Goal: Information Seeking & Learning: Learn about a topic

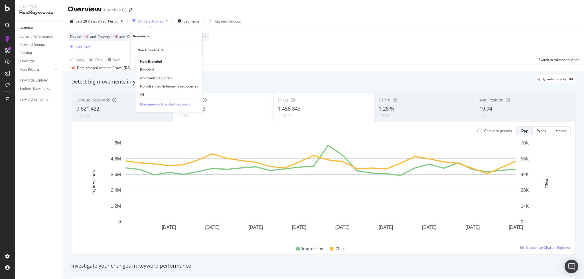
click at [152, 91] on div "All" at bounding box center [168, 94] width 67 height 8
click at [196, 60] on div "Apply" at bounding box center [193, 62] width 9 height 5
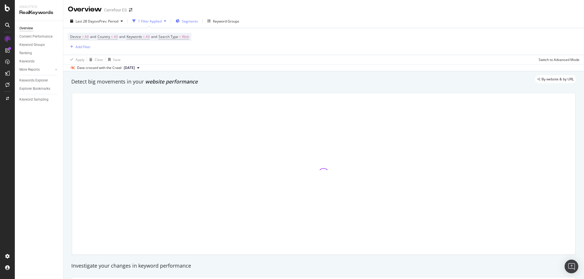
click at [191, 20] on span "Segments" at bounding box center [190, 21] width 16 height 5
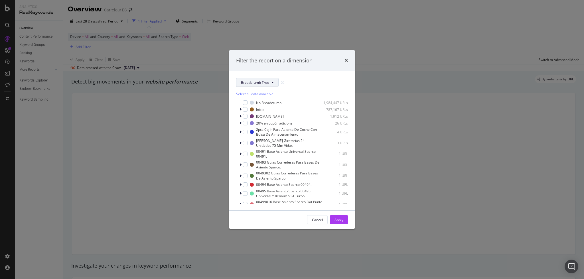
click at [246, 83] on span "Breadcrumb Tree" at bounding box center [255, 82] width 28 height 5
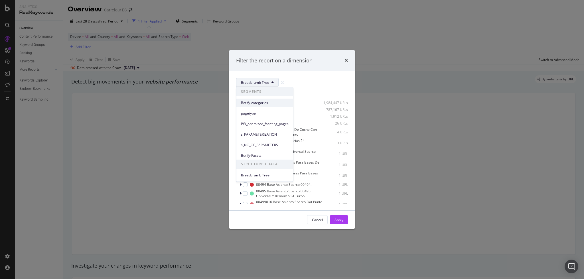
click at [257, 103] on span "Botify-categories" at bounding box center [265, 102] width 48 height 5
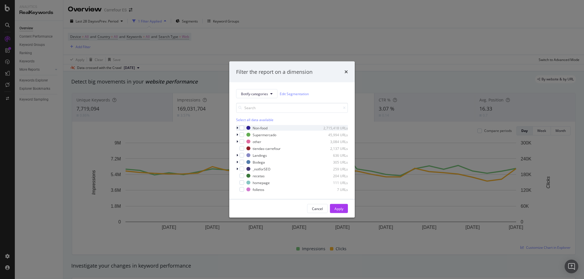
click at [236, 128] on icon "modal" at bounding box center [237, 127] width 2 height 3
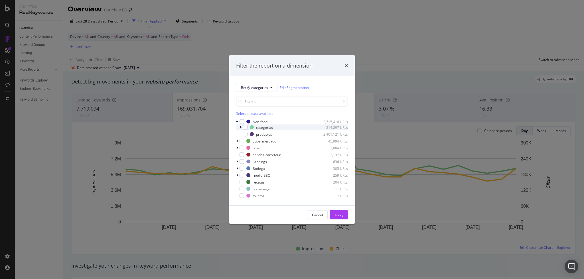
click at [240, 128] on icon "modal" at bounding box center [241, 127] width 2 height 3
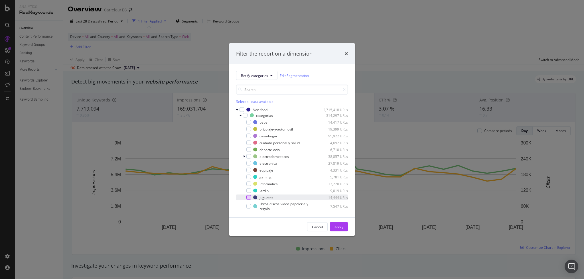
scroll to position [38, 0]
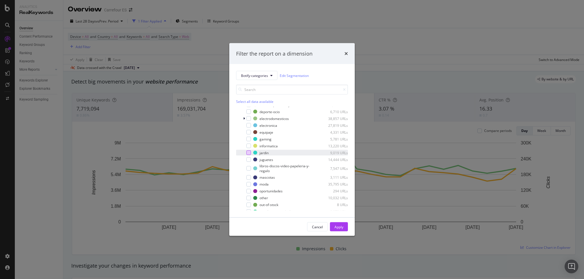
click at [249, 153] on div "modal" at bounding box center [248, 152] width 5 height 5
click at [337, 225] on div "Apply" at bounding box center [338, 226] width 9 height 5
click at [84, 47] on div "Add Filter" at bounding box center [83, 46] width 15 height 5
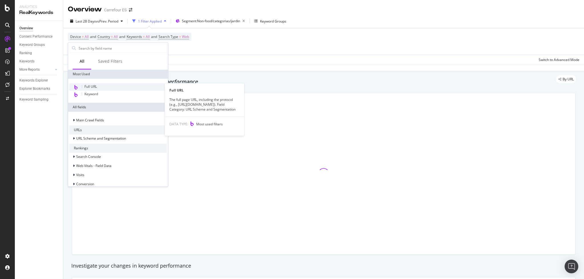
click at [92, 87] on span "Full URL" at bounding box center [90, 86] width 13 height 5
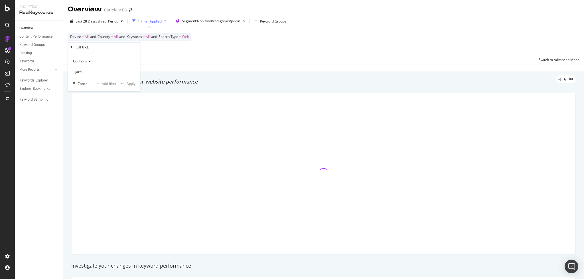
type input "jardin"
click at [94, 74] on input "jardin" at bounding box center [100, 71] width 54 height 9
click at [135, 83] on div "Apply" at bounding box center [131, 83] width 9 height 5
click at [130, 85] on div "Detect big movements in your website performance" at bounding box center [323, 81] width 505 height 7
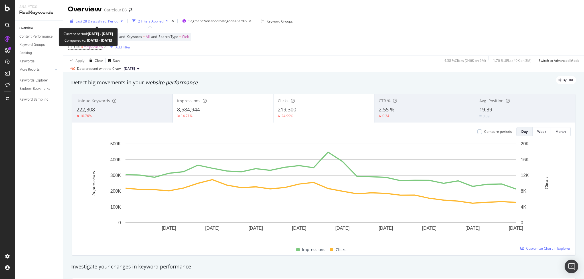
click at [98, 23] on span "vs Prev. Period" at bounding box center [107, 21] width 23 height 5
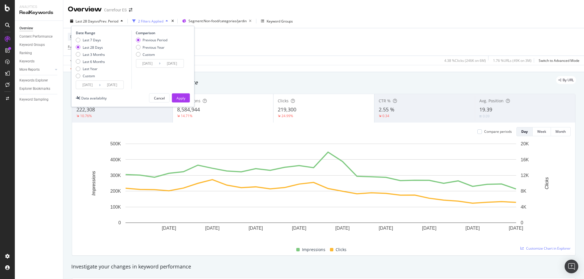
click at [86, 77] on div "Custom" at bounding box center [89, 76] width 12 height 5
click at [87, 82] on input "[DATE]" at bounding box center [87, 85] width 23 height 8
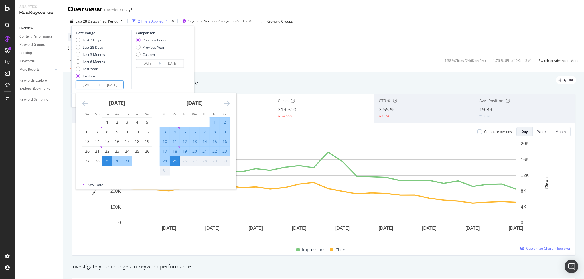
click at [84, 101] on icon "Move backward to switch to the previous month." at bounding box center [85, 103] width 6 height 7
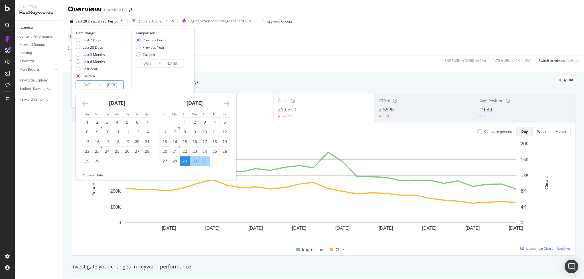
click at [84, 101] on icon "Move backward to switch to the previous month." at bounding box center [85, 103] width 6 height 7
click at [124, 121] on div "1" at bounding box center [127, 122] width 10 height 6
type input "[DATE]"
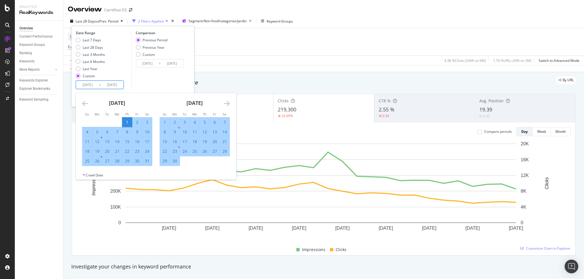
click at [224, 102] on icon "Move forward to switch to the next month." at bounding box center [227, 103] width 6 height 7
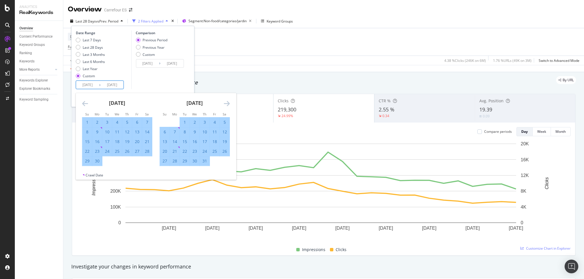
click at [224, 102] on icon "Move forward to switch to the next month." at bounding box center [227, 103] width 6 height 7
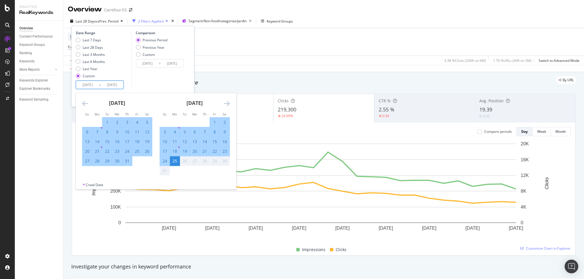
click at [174, 162] on div "25" at bounding box center [175, 161] width 10 height 6
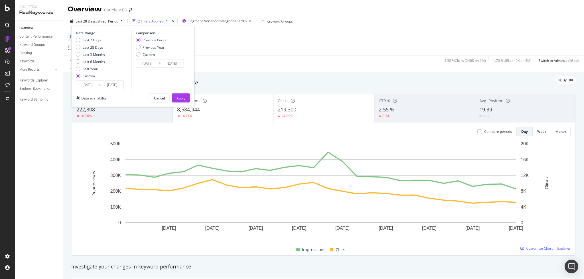
click at [159, 44] on div "Previous Period Previous Year Custom" at bounding box center [152, 48] width 32 height 21
click at [158, 46] on div "Previous Year" at bounding box center [154, 47] width 22 height 5
type input "[DATE]"
click at [175, 100] on button "Apply" at bounding box center [181, 97] width 18 height 9
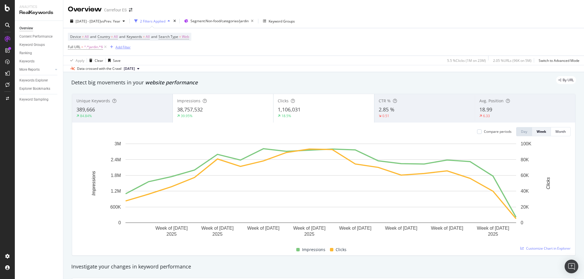
click at [122, 47] on div "Add Filter" at bounding box center [122, 47] width 15 height 5
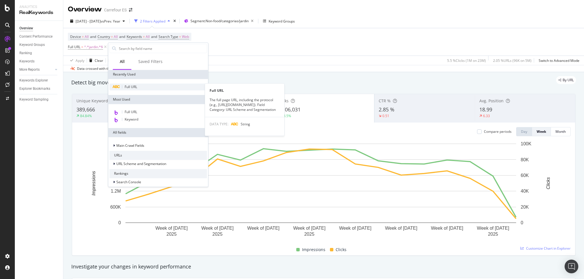
click at [131, 86] on span "Full URL" at bounding box center [131, 86] width 13 height 5
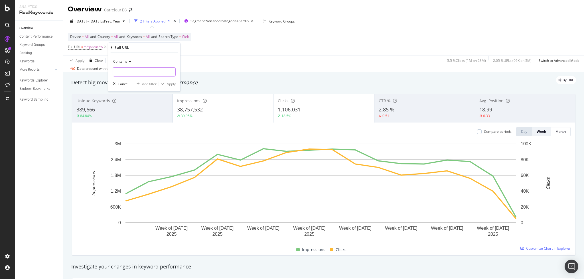
click at [130, 69] on input "text" at bounding box center [144, 71] width 62 height 9
type input "piscina"
click at [171, 86] on div "Apply" at bounding box center [171, 84] width 9 height 5
click at [131, 47] on div "Add Filter" at bounding box center [122, 47] width 15 height 5
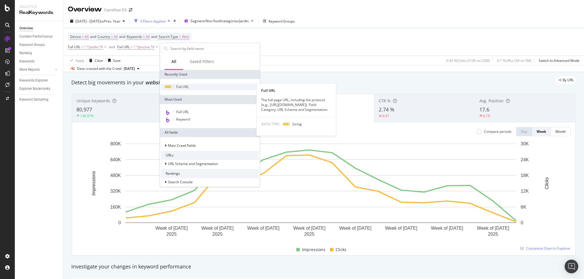
click at [181, 88] on span "Full URL" at bounding box center [182, 86] width 13 height 5
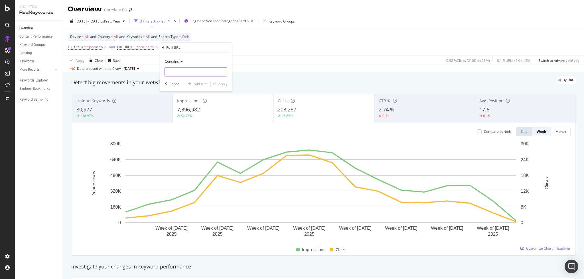
click at [183, 70] on input "text" at bounding box center [196, 71] width 62 height 9
type input "barbacoa"
click at [231, 84] on div "Contains barbacoa Cancel Add filter Apply" at bounding box center [196, 71] width 72 height 39
click at [225, 85] on div "Apply" at bounding box center [222, 84] width 9 height 5
click at [182, 47] on div "Add Filter" at bounding box center [174, 47] width 15 height 5
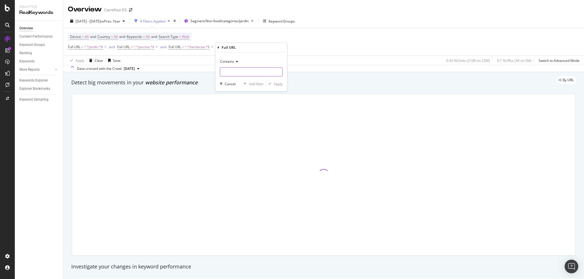
click at [232, 70] on input "text" at bounding box center [251, 71] width 62 height 9
type input "playa"
click at [279, 86] on div "Apply" at bounding box center [278, 84] width 9 height 5
click at [277, 46] on div "Add Filter" at bounding box center [278, 47] width 15 height 5
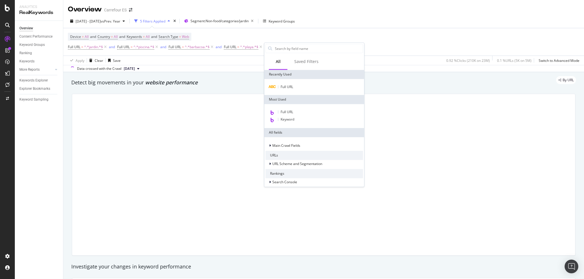
click at [286, 87] on span "Full URL" at bounding box center [286, 86] width 13 height 5
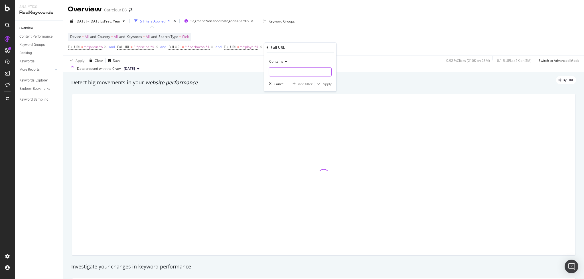
click at [280, 70] on input "text" at bounding box center [300, 71] width 62 height 9
type input "parasol"
click at [329, 82] on div "Apply" at bounding box center [327, 84] width 9 height 5
click at [327, 47] on div "Add Filter" at bounding box center [330, 47] width 15 height 5
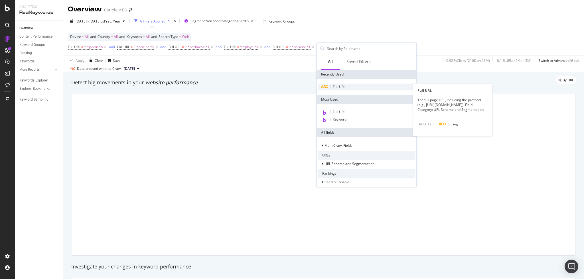
click at [339, 86] on span "Full URL" at bounding box center [339, 86] width 13 height 5
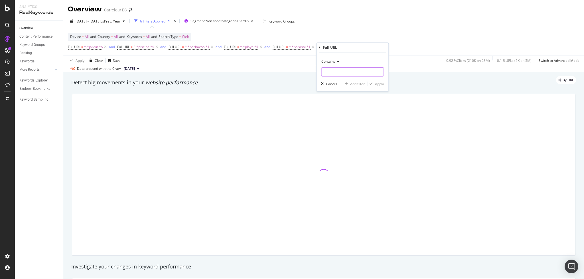
click at [326, 76] on input "text" at bounding box center [352, 71] width 62 height 9
type input "parasol"
click at [380, 82] on div "Apply" at bounding box center [379, 84] width 9 height 5
click at [379, 48] on div "Add Filter" at bounding box center [382, 47] width 15 height 5
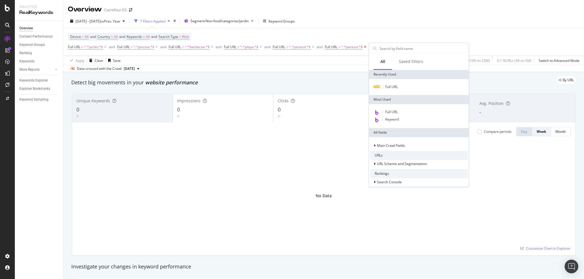
click at [366, 48] on icon at bounding box center [365, 47] width 5 height 6
click at [499, 41] on div "Device = All and Country = All and Keywords = All and Search Type = Web Full UR…" at bounding box center [323, 41] width 511 height 27
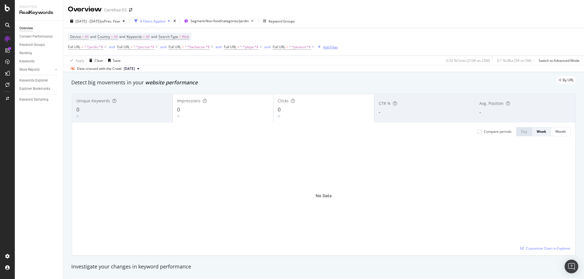
click at [332, 47] on div "Add Filter" at bounding box center [330, 47] width 15 height 5
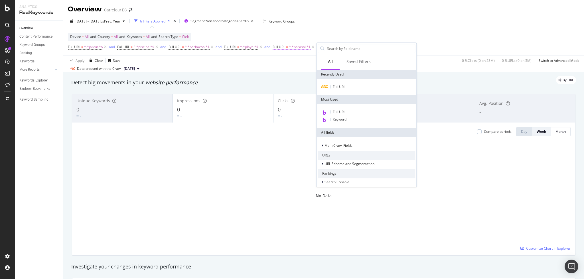
click at [298, 47] on span "^.*parasol.*$" at bounding box center [300, 47] width 22 height 8
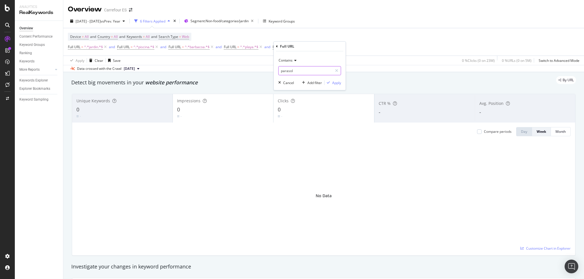
click at [289, 71] on input "parasol" at bounding box center [305, 70] width 54 height 9
type input "sombrilla"
click at [335, 86] on div "Contains sombrilla Cancel Add filter Apply" at bounding box center [310, 70] width 72 height 39
click at [335, 83] on div "Apply" at bounding box center [336, 82] width 9 height 5
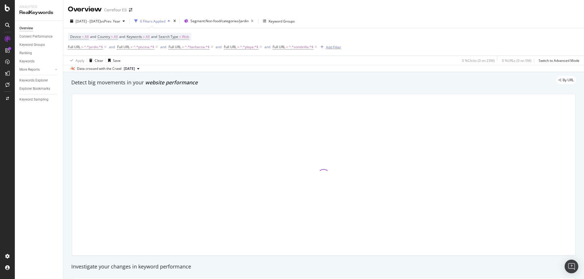
click at [337, 48] on div "Add Filter" at bounding box center [333, 47] width 15 height 5
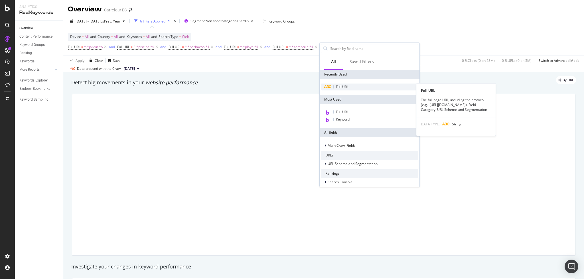
click at [345, 86] on span "Full URL" at bounding box center [342, 86] width 13 height 5
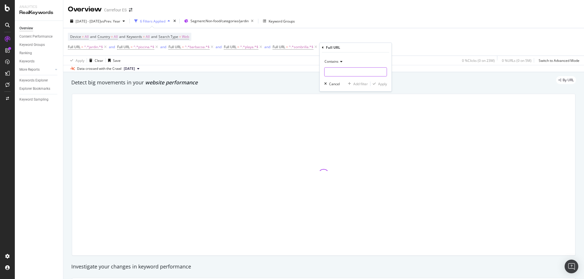
click at [335, 71] on input "text" at bounding box center [355, 71] width 62 height 9
type input "tumbona"
click at [380, 84] on div "Apply" at bounding box center [382, 84] width 9 height 5
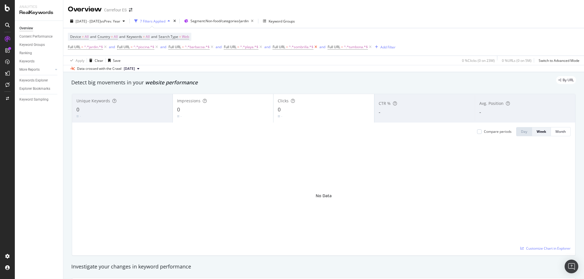
click at [317, 46] on icon at bounding box center [315, 47] width 5 height 6
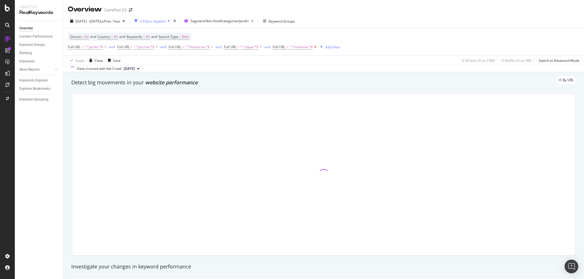
click at [316, 49] on icon at bounding box center [315, 47] width 5 height 6
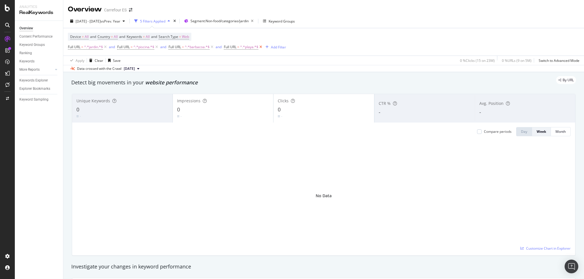
click at [263, 47] on icon at bounding box center [260, 47] width 5 height 6
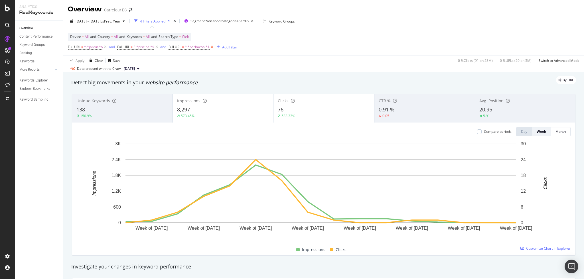
click at [213, 47] on icon at bounding box center [212, 47] width 5 height 6
click at [157, 48] on icon at bounding box center [156, 47] width 5 height 6
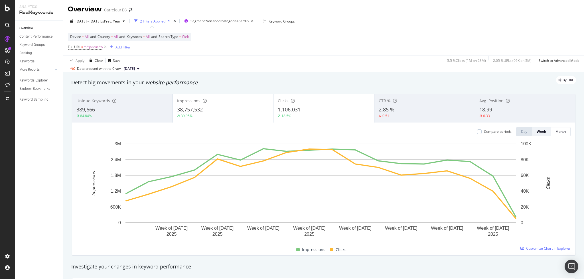
click at [126, 47] on div "Add Filter" at bounding box center [122, 47] width 15 height 5
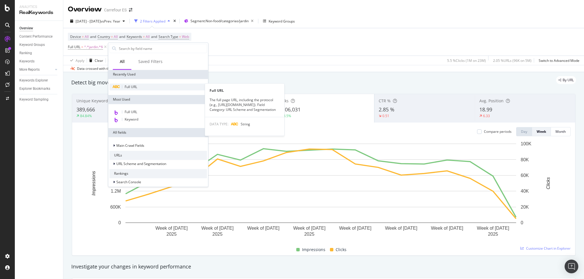
click at [132, 87] on span "Full URL" at bounding box center [131, 86] width 13 height 5
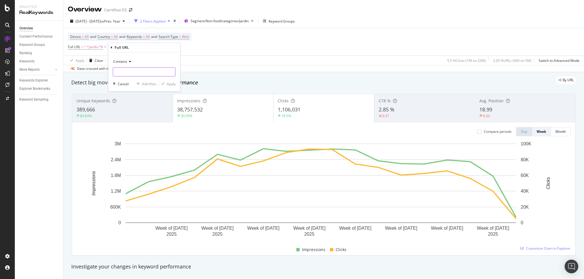
click at [126, 73] on input "text" at bounding box center [144, 71] width 62 height 9
type input "piscina"
click at [171, 86] on div "Apply" at bounding box center [171, 84] width 9 height 5
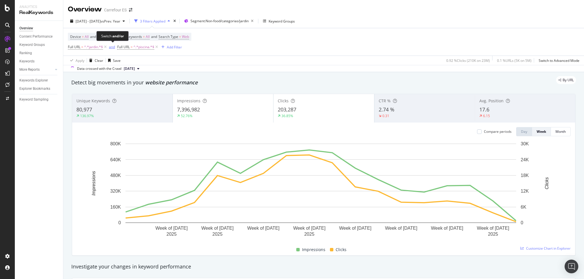
click at [113, 48] on div "and" at bounding box center [112, 46] width 6 height 5
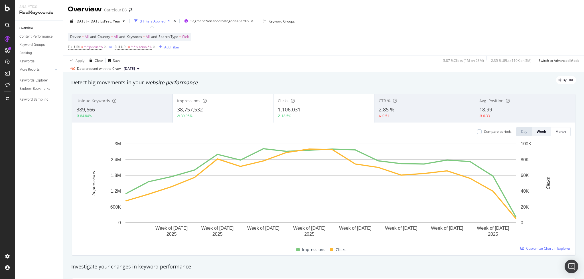
click at [176, 48] on div "Add Filter" at bounding box center [171, 47] width 15 height 5
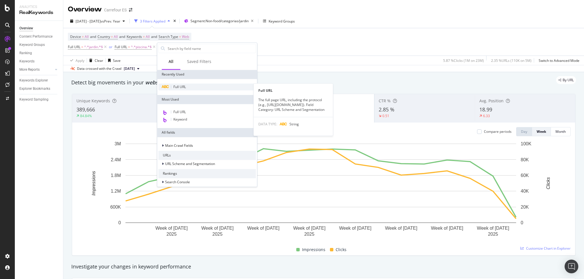
click at [176, 87] on span "Full URL" at bounding box center [179, 86] width 13 height 5
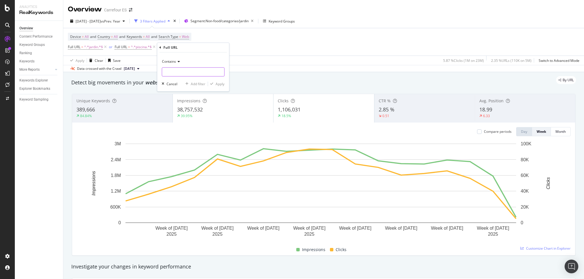
click at [177, 74] on input "text" at bounding box center [193, 71] width 62 height 9
type input "barbacoa"
click at [218, 83] on div "Apply" at bounding box center [219, 84] width 9 height 5
click at [206, 48] on icon at bounding box center [206, 47] width 5 height 6
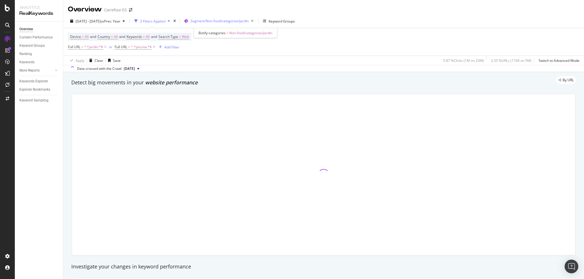
click at [223, 20] on span "Segment: Non-food/categorias/jardin" at bounding box center [219, 21] width 58 height 5
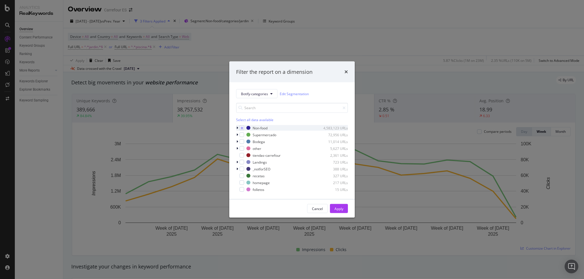
click at [236, 129] on icon "modal" at bounding box center [237, 127] width 2 height 3
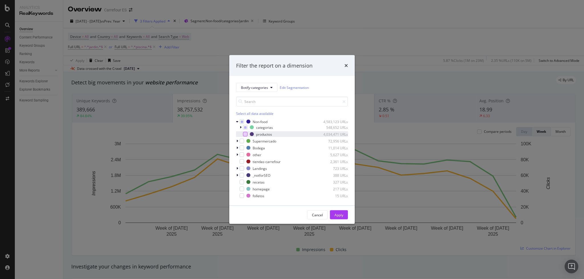
click at [244, 133] on div "modal" at bounding box center [245, 134] width 5 height 5
click at [338, 214] on div "Apply" at bounding box center [338, 214] width 9 height 5
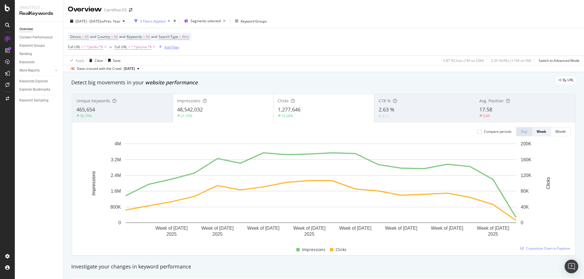
click at [172, 46] on div "Add Filter" at bounding box center [171, 47] width 15 height 5
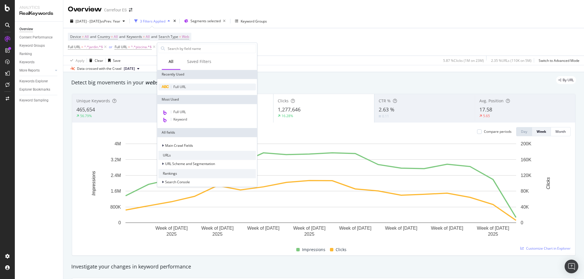
click at [183, 87] on span "Full URL" at bounding box center [179, 86] width 13 height 5
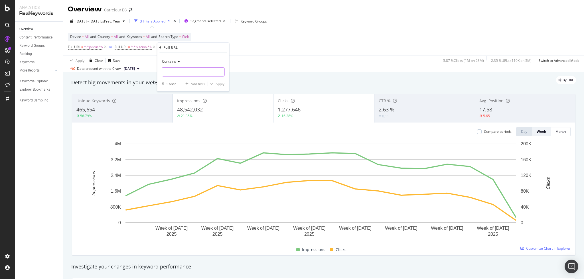
click at [170, 71] on input "text" at bounding box center [193, 71] width 62 height 9
type input "barbacoa"
click at [218, 86] on div "Apply" at bounding box center [219, 84] width 9 height 5
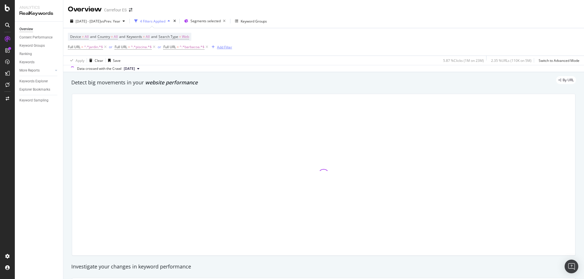
click at [224, 46] on div "Add Filter" at bounding box center [224, 47] width 15 height 5
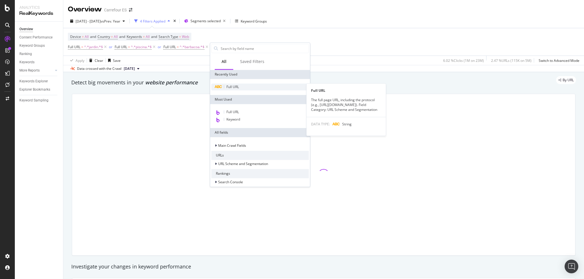
click at [234, 87] on span "Full URL" at bounding box center [232, 86] width 13 height 5
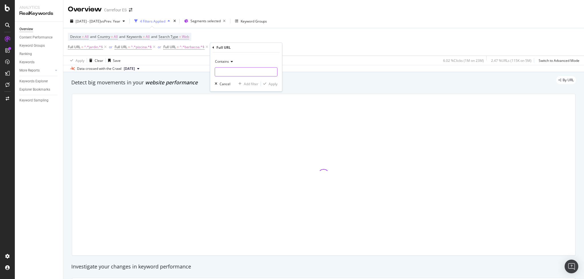
click at [242, 69] on input "text" at bounding box center [246, 71] width 62 height 9
type input "sombrilla"
click at [274, 85] on div "Apply" at bounding box center [273, 84] width 9 height 5
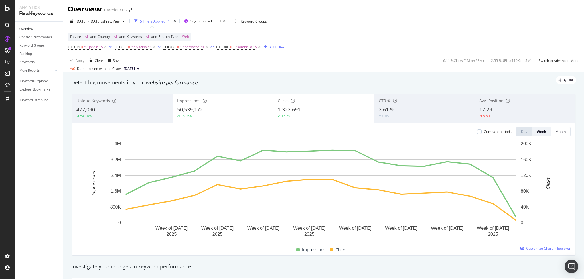
click at [276, 47] on div "Add Filter" at bounding box center [276, 47] width 15 height 5
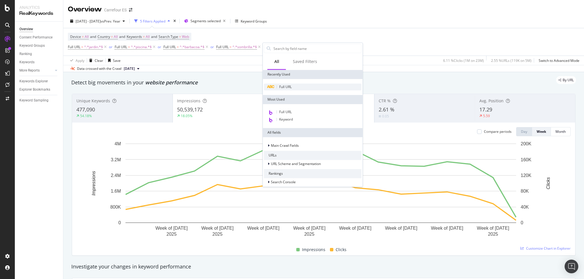
click at [284, 88] on span "Full URL" at bounding box center [285, 86] width 13 height 5
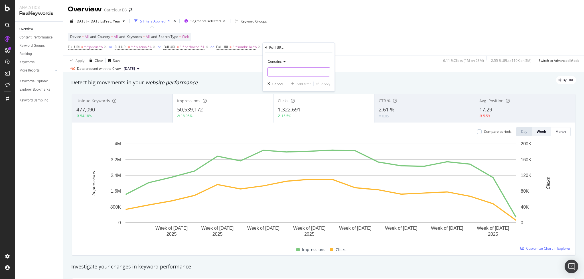
click at [272, 70] on input "text" at bounding box center [299, 71] width 62 height 9
type input "velador"
click at [321, 83] on div "Apply" at bounding box center [325, 84] width 9 height 5
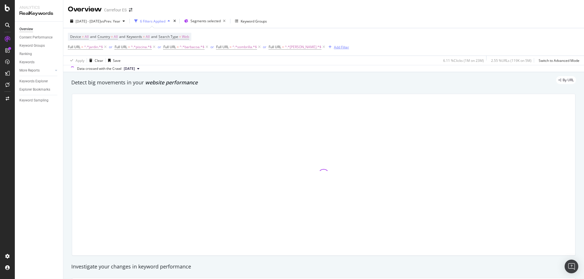
click at [334, 46] on div "Add Filter" at bounding box center [341, 47] width 15 height 5
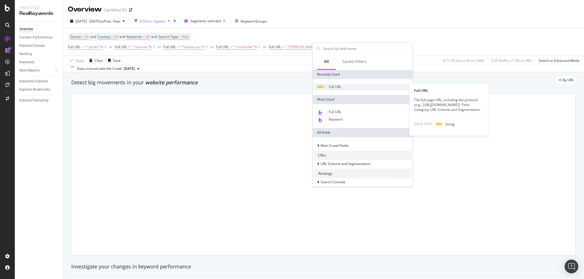
click at [331, 88] on span "Full URL" at bounding box center [335, 86] width 13 height 5
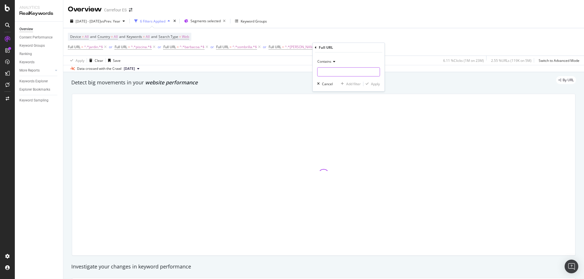
click at [325, 71] on input "text" at bounding box center [348, 71] width 62 height 9
type input "parasol"
click at [375, 84] on div "Apply" at bounding box center [375, 84] width 9 height 5
click at [383, 46] on div "Add Filter" at bounding box center [390, 47] width 15 height 5
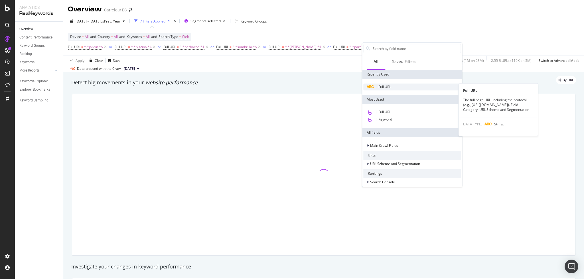
click at [387, 86] on span "Full URL" at bounding box center [384, 86] width 13 height 5
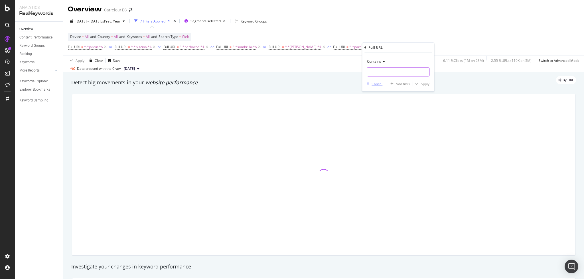
click at [373, 74] on input "text" at bounding box center [398, 71] width 62 height 9
type input "playa"
click at [425, 84] on div "Apply" at bounding box center [424, 84] width 9 height 5
click at [430, 46] on div "Add Filter" at bounding box center [437, 47] width 15 height 5
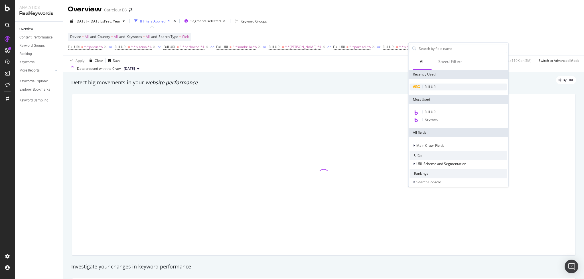
click at [431, 85] on span "Full URL" at bounding box center [430, 86] width 13 height 5
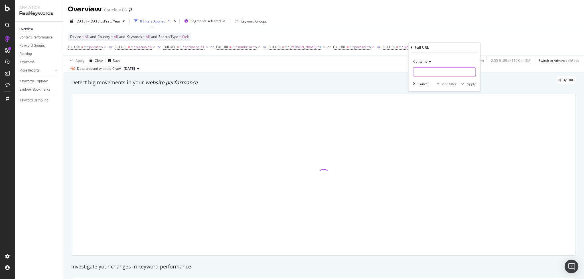
click at [425, 70] on input "text" at bounding box center [444, 71] width 62 height 9
type input "tumbona"
click at [468, 88] on div "Contains tumbona Cancel Add filter Apply" at bounding box center [444, 71] width 72 height 39
click at [469, 86] on div "Apply" at bounding box center [471, 84] width 9 height 5
click at [481, 46] on div "Add Filter" at bounding box center [488, 47] width 15 height 5
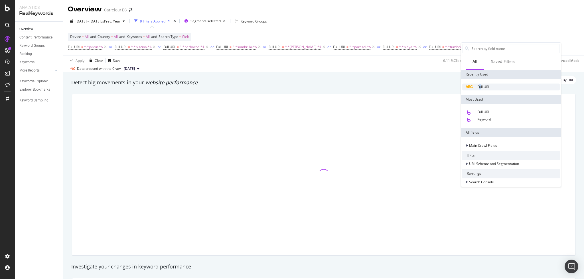
click at [480, 88] on span "Full URL" at bounding box center [483, 86] width 13 height 5
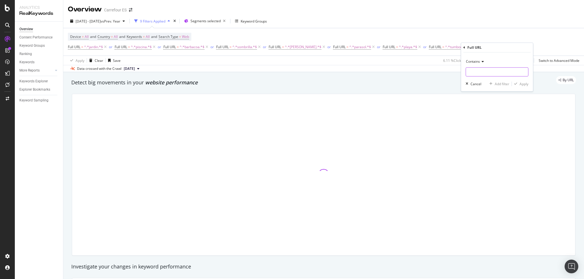
click at [472, 73] on input "text" at bounding box center [497, 71] width 62 height 9
type input "camping"
click at [522, 85] on div "Apply" at bounding box center [523, 84] width 9 height 5
click at [529, 44] on div "Add Filter" at bounding box center [536, 47] width 23 height 6
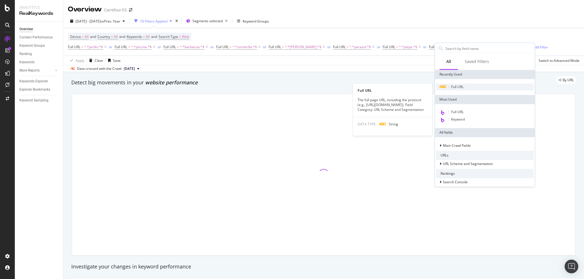
click at [455, 89] on span "Full URL" at bounding box center [457, 86] width 13 height 5
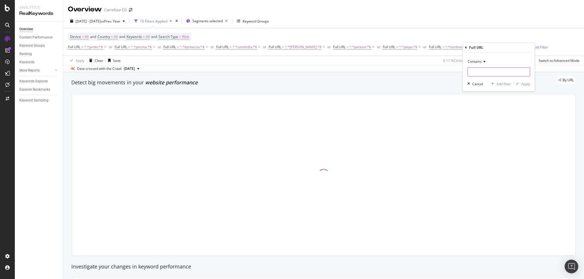
click at [478, 72] on input "text" at bounding box center [498, 71] width 62 height 9
type input "invernadero"
click at [520, 85] on div "button" at bounding box center [517, 83] width 8 height 3
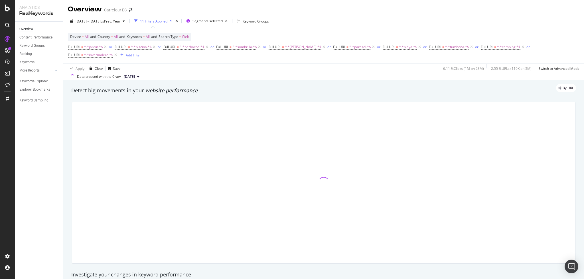
click at [126, 53] on div "Add Filter" at bounding box center [133, 55] width 15 height 5
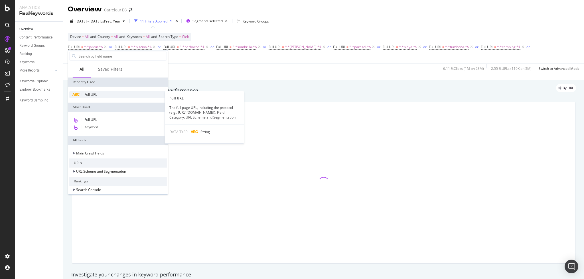
click at [96, 95] on span "Full URL" at bounding box center [90, 94] width 13 height 5
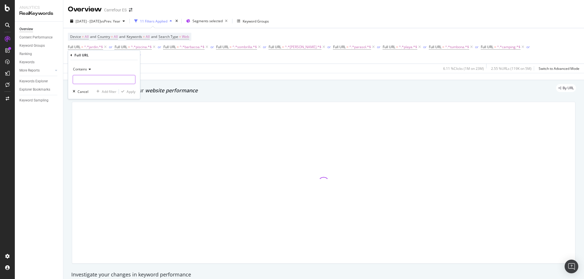
click at [110, 80] on input "text" at bounding box center [104, 79] width 62 height 9
type input "caseta"
click at [131, 89] on div "Apply" at bounding box center [131, 91] width 9 height 5
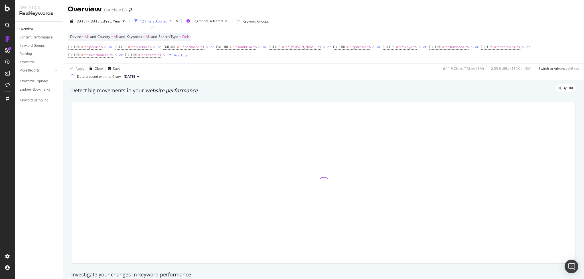
click at [184, 56] on div "Add Filter" at bounding box center [181, 55] width 15 height 5
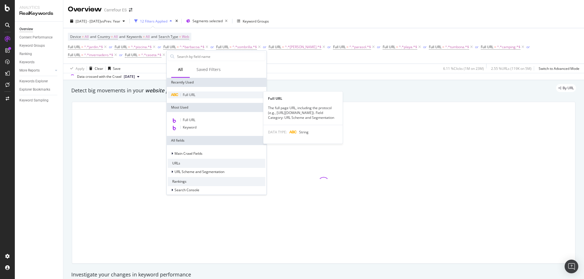
click at [192, 93] on span "Full URL" at bounding box center [189, 94] width 13 height 5
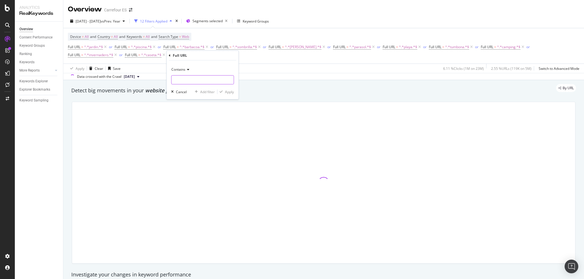
click at [207, 78] on input "text" at bounding box center [202, 79] width 62 height 9
type input "jardineria"
click at [231, 93] on div "Apply" at bounding box center [229, 92] width 9 height 5
click at [237, 56] on div "Add Filter" at bounding box center [234, 55] width 15 height 5
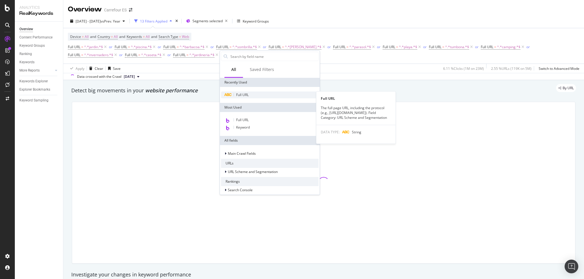
click at [249, 95] on span "Full URL" at bounding box center [242, 94] width 13 height 5
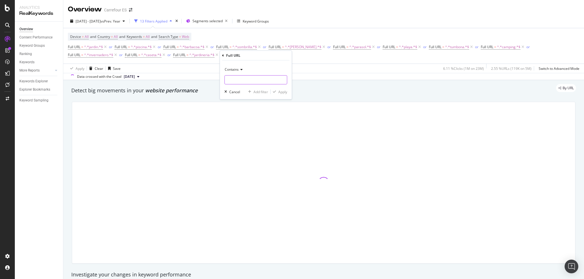
click at [241, 82] on input "text" at bounding box center [256, 79] width 62 height 9
type input "jardinero"
click at [282, 90] on div "Apply" at bounding box center [282, 92] width 9 height 5
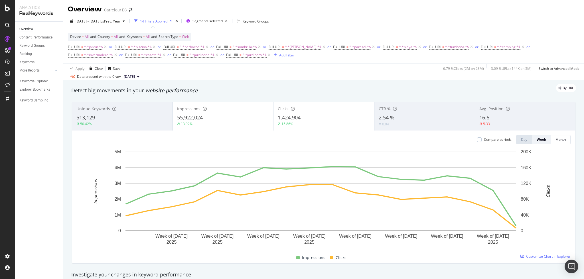
click at [285, 54] on div "Add Filter" at bounding box center [286, 55] width 15 height 5
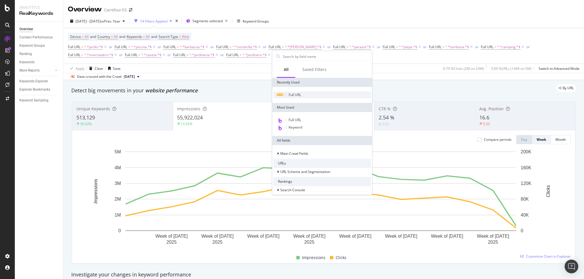
click at [291, 91] on div "Full URL" at bounding box center [321, 94] width 97 height 7
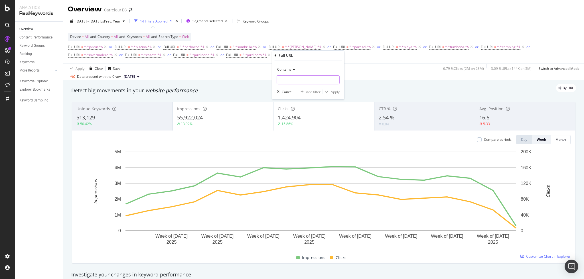
click at [289, 82] on input "text" at bounding box center [308, 79] width 62 height 9
type input "spa"
click at [336, 92] on div "Apply" at bounding box center [335, 92] width 9 height 5
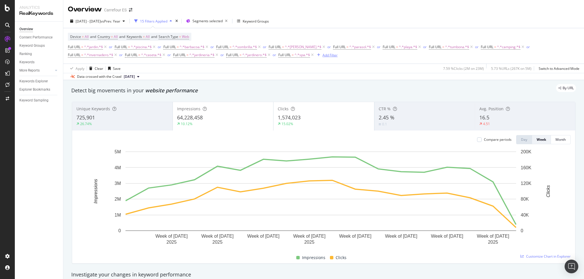
click at [315, 54] on div "button" at bounding box center [319, 54] width 8 height 3
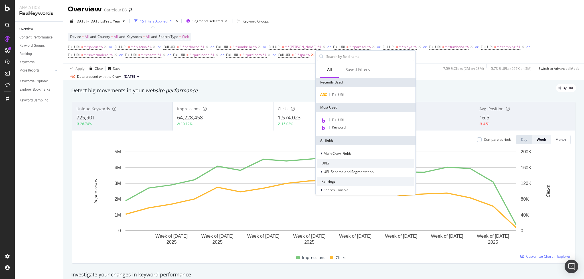
click at [313, 54] on icon at bounding box center [312, 55] width 5 height 6
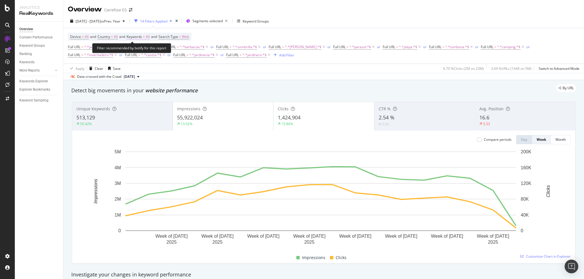
click at [142, 35] on span "Keywords" at bounding box center [134, 36] width 15 height 5
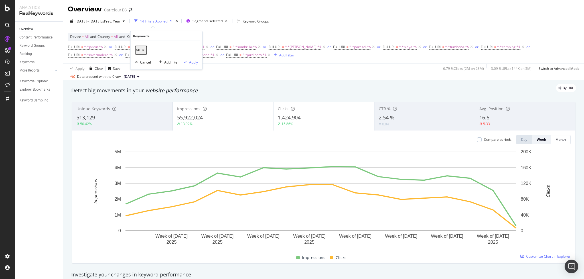
click at [143, 51] on div "button" at bounding box center [143, 49] width 7 height 3
click at [150, 70] on span "Branded" at bounding box center [169, 72] width 58 height 5
click at [190, 60] on div "Apply" at bounding box center [193, 62] width 9 height 5
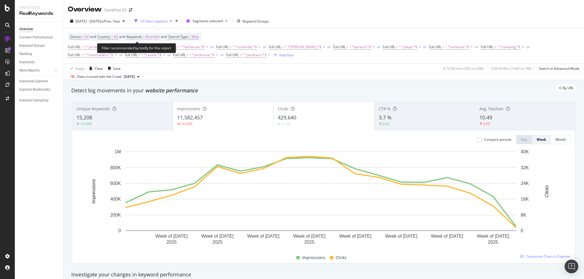
click at [156, 35] on span "Branded" at bounding box center [153, 37] width 14 height 8
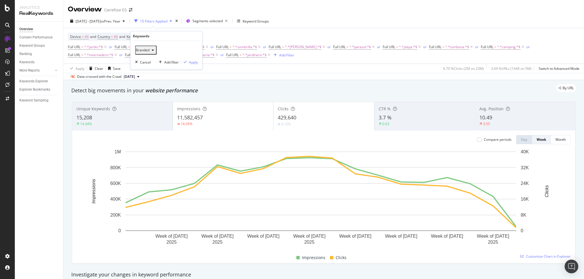
click at [151, 50] on div "button" at bounding box center [152, 49] width 7 height 3
click at [160, 64] on span "Non-Branded" at bounding box center [169, 61] width 58 height 5
click at [190, 65] on div "Non-Branded Cancel Add filter Apply" at bounding box center [167, 55] width 72 height 29
click at [193, 63] on div "Apply" at bounding box center [193, 62] width 9 height 5
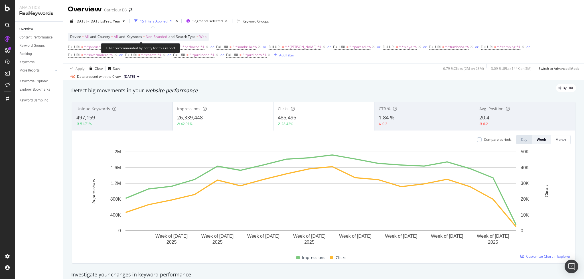
click at [165, 34] on span "Non-Branded" at bounding box center [156, 37] width 21 height 8
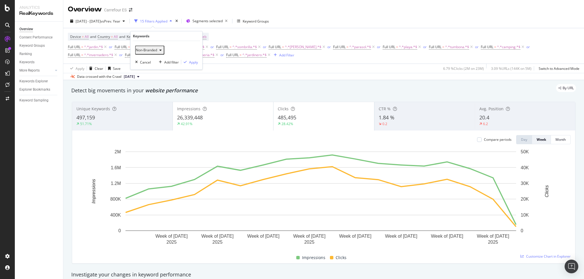
click at [160, 51] on div "button" at bounding box center [160, 49] width 7 height 3
click at [156, 90] on div "Non-Branded & Anonymized queries" at bounding box center [168, 93] width 67 height 8
click at [151, 50] on span "Non-Branded & Anonymized queries" at bounding box center [165, 50] width 58 height 5
click at [153, 101] on span "All" at bounding box center [170, 103] width 60 height 5
click at [191, 63] on div "Apply" at bounding box center [193, 62] width 9 height 5
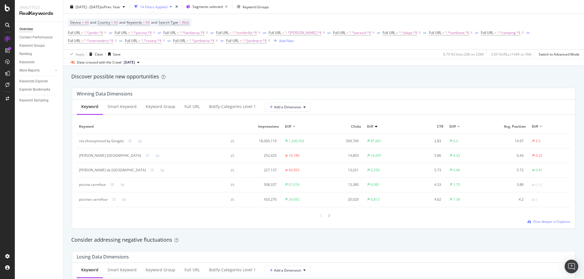
scroll to position [494, 0]
click at [539, 221] on span "Dive deeper in Explorer" at bounding box center [551, 221] width 37 height 5
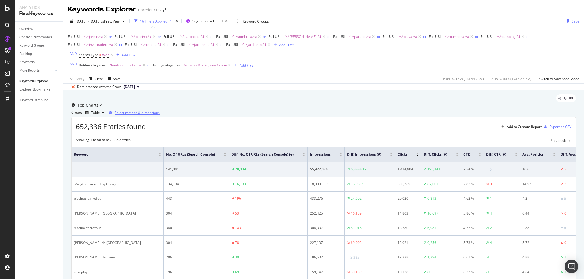
click at [160, 115] on div "Select metrics & dimensions" at bounding box center [137, 112] width 45 height 5
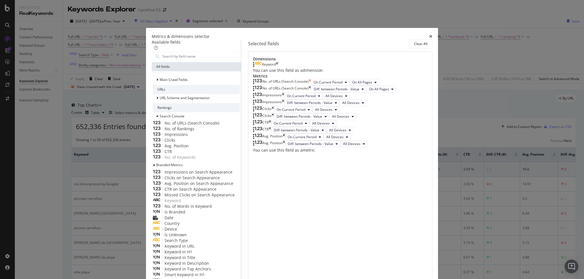
click at [311, 86] on icon "times" at bounding box center [309, 82] width 3 height 7
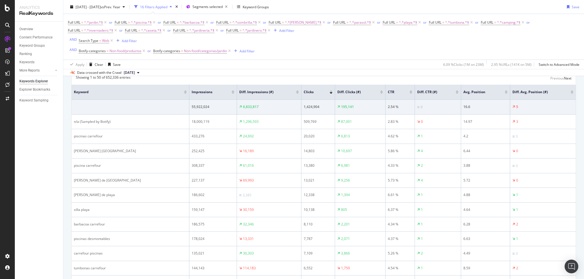
scroll to position [76, 0]
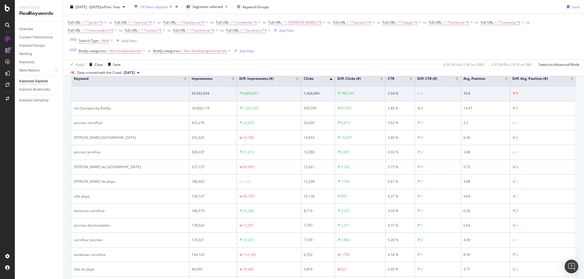
click at [231, 80] on div at bounding box center [232, 79] width 3 height 1
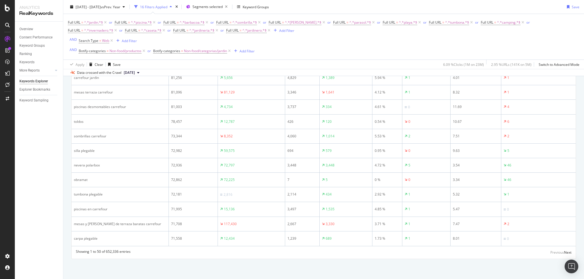
scroll to position [684, 0]
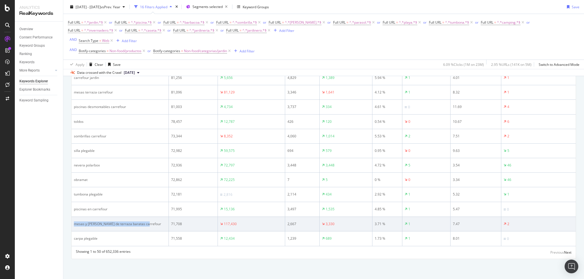
drag, startPoint x: 144, startPoint y: 230, endPoint x: 75, endPoint y: 229, distance: 69.0
click at [75, 227] on div "mesas y [PERSON_NAME] de terraza baratas carrefour" at bounding box center [120, 223] width 92 height 5
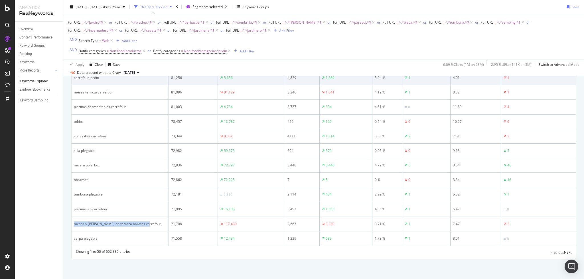
copy div "mesas y [PERSON_NAME] de terraza baratas carrefour"
